Goal: Information Seeking & Learning: Learn about a topic

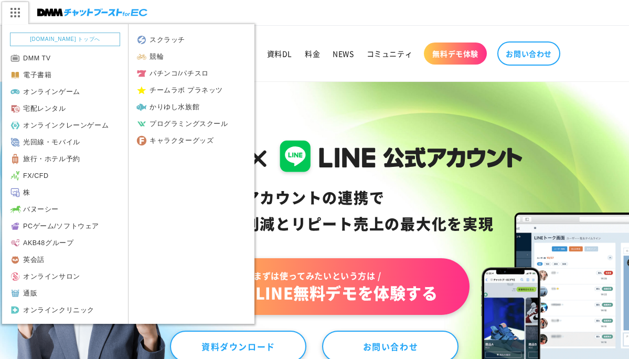
click at [23, 9] on img at bounding box center [15, 13] width 26 height 22
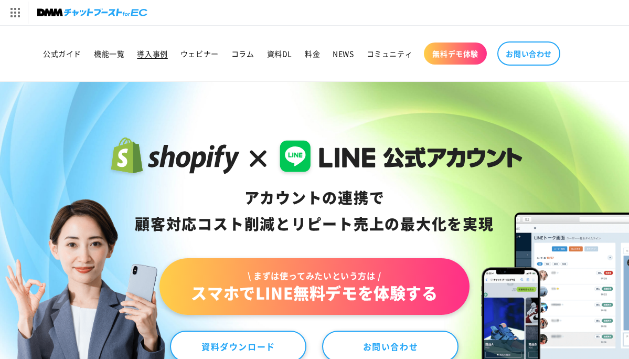
click at [161, 51] on span "導入事例" at bounding box center [152, 53] width 30 height 9
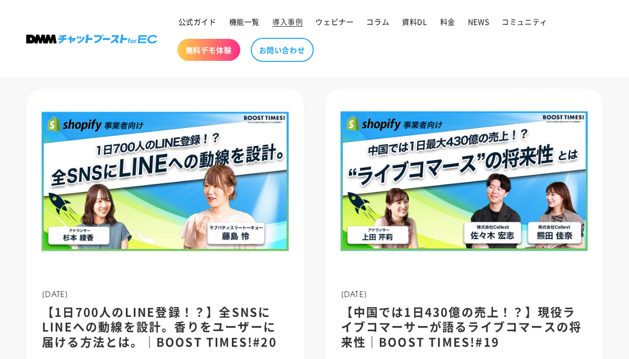
scroll to position [858, 0]
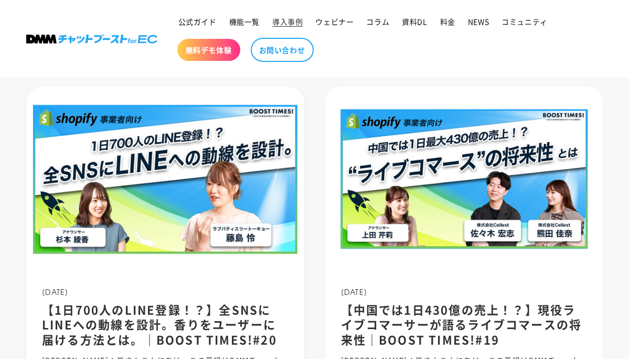
click at [160, 160] on img at bounding box center [165, 179] width 298 height 198
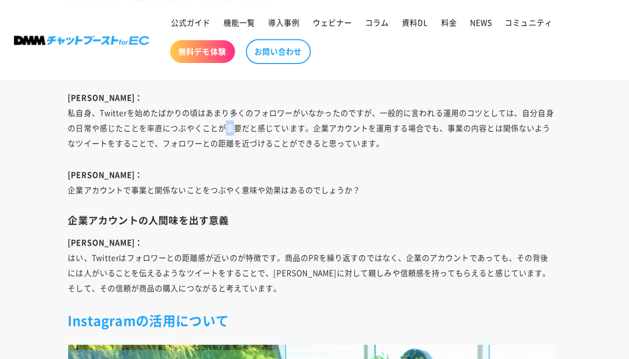
scroll to position [4261, 0]
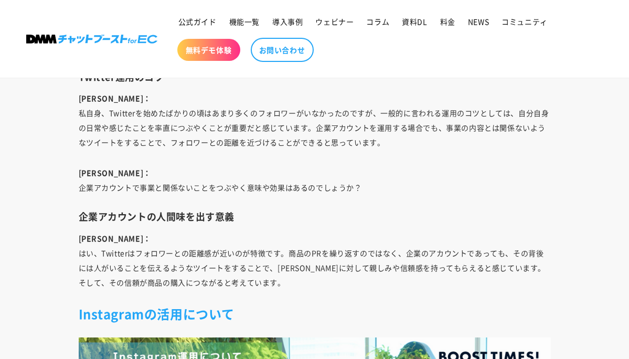
click at [346, 111] on p "[PERSON_NAME]： 私自身、Twitterを始めたばかりの頃はあまり多くのフォロワーがいなかったのですが、一般的に言われる運用のコツとしては、自分自…" at bounding box center [315, 120] width 472 height 59
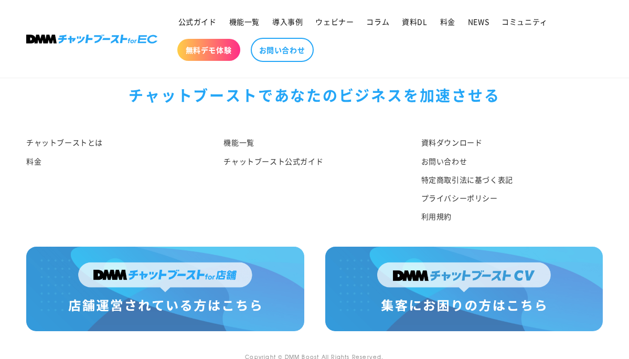
scroll to position [7873, 0]
